Goal: Information Seeking & Learning: Learn about a topic

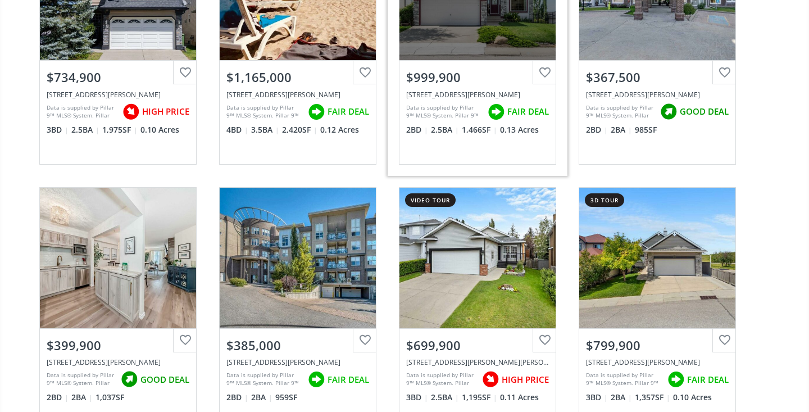
scroll to position [500, 0]
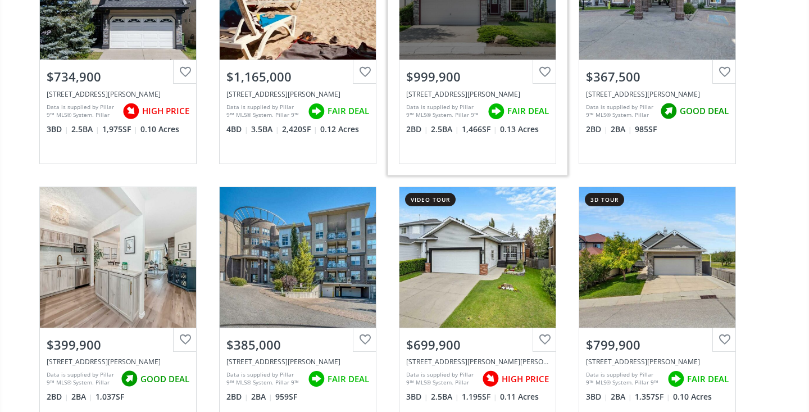
click at [483, 69] on div "$999,900" at bounding box center [477, 76] width 143 height 17
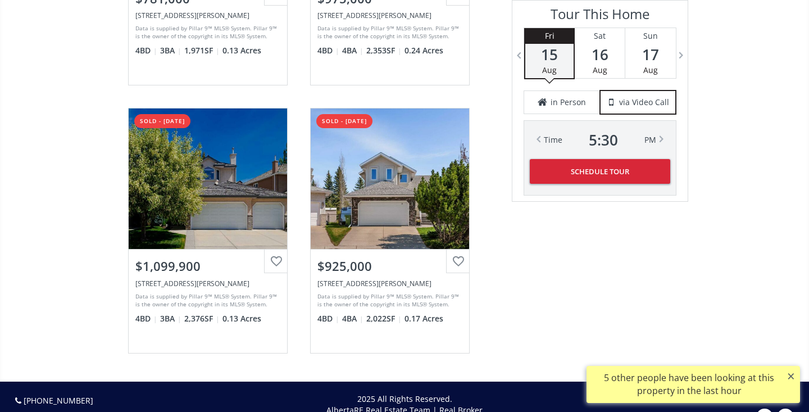
scroll to position [2484, 0]
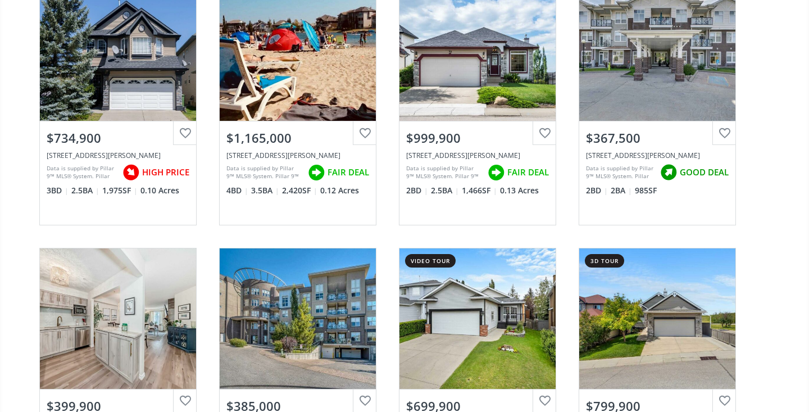
scroll to position [422, 0]
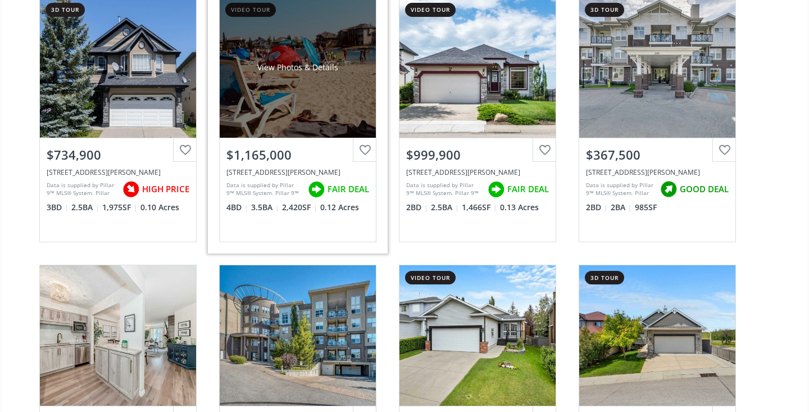
click at [304, 84] on div "View Photos & Details" at bounding box center [298, 67] width 156 height 141
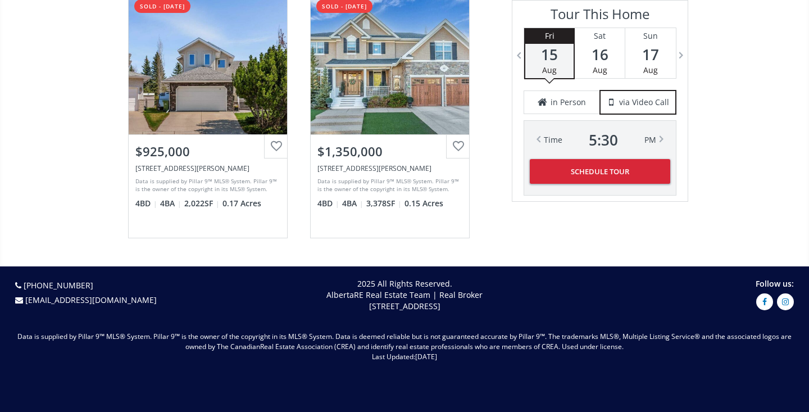
scroll to position [2847, 0]
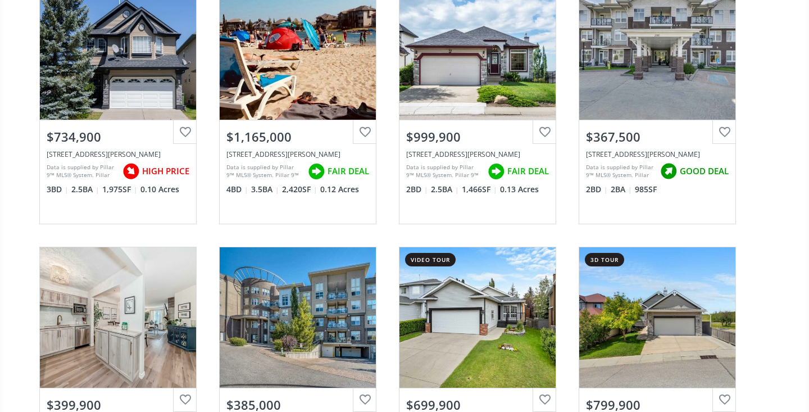
scroll to position [441, 0]
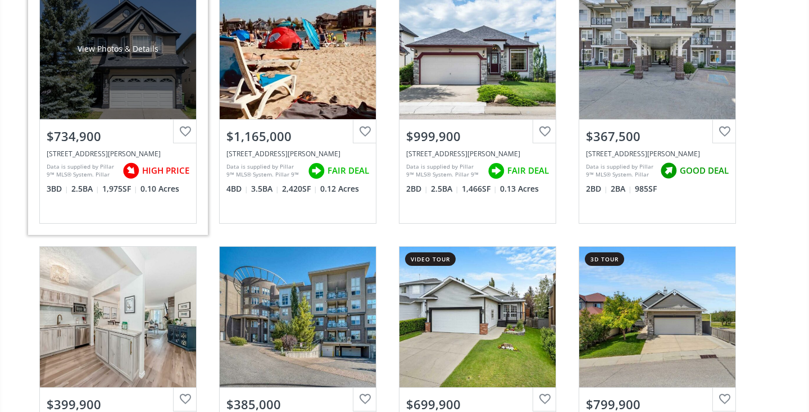
click at [120, 43] on div "View Photos & Details" at bounding box center [118, 48] width 81 height 11
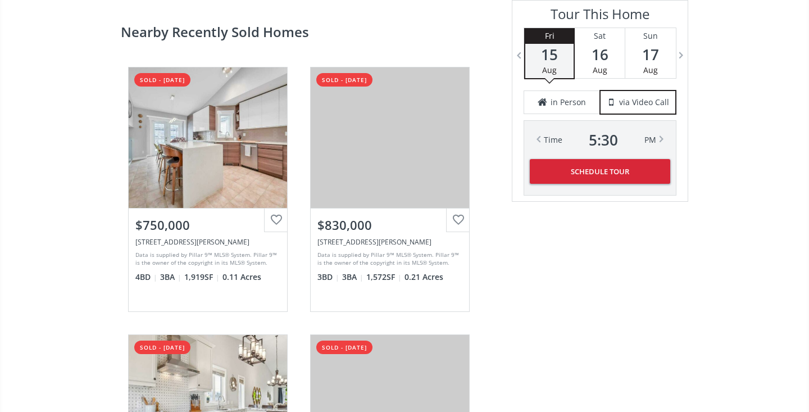
scroll to position [2470, 0]
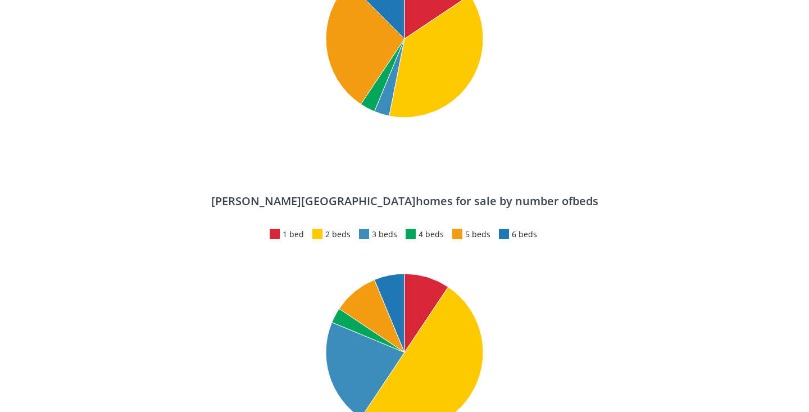
scroll to position [441, 0]
